Goal: Task Accomplishment & Management: Manage account settings

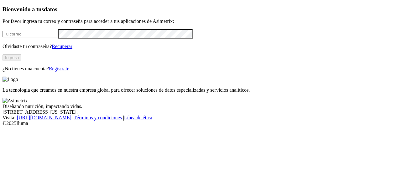
click at [58, 37] on input "email" at bounding box center [30, 34] width 55 height 7
type input "[PERSON_NAME][EMAIL_ADDRESS][PERSON_NAME][DOMAIN_NAME]"
click at [72, 49] on link "Recuperar" at bounding box center [62, 46] width 21 height 5
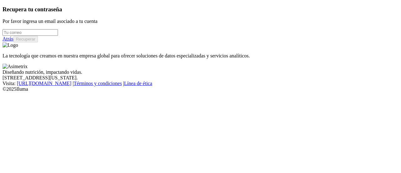
click at [35, 36] on input "email" at bounding box center [30, 32] width 55 height 7
click at [38, 42] on button "Recuperar" at bounding box center [25, 39] width 24 height 7
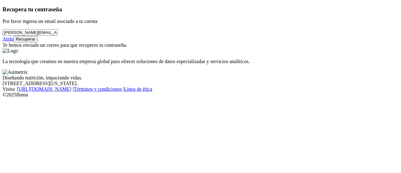
click at [38, 42] on button "Recuperar" at bounding box center [25, 39] width 24 height 7
click at [58, 36] on input "[PERSON_NAME][EMAIL_ADDRESS][PERSON_NAME][DOMAIN_NAME]" at bounding box center [30, 32] width 55 height 7
type input "[PERSON_NAME][EMAIL_ADDRESS][PERSON_NAME][DOMAIN_NAME]"
click at [38, 42] on button "Recuperar" at bounding box center [25, 39] width 24 height 7
